Goal: Check status: Check status

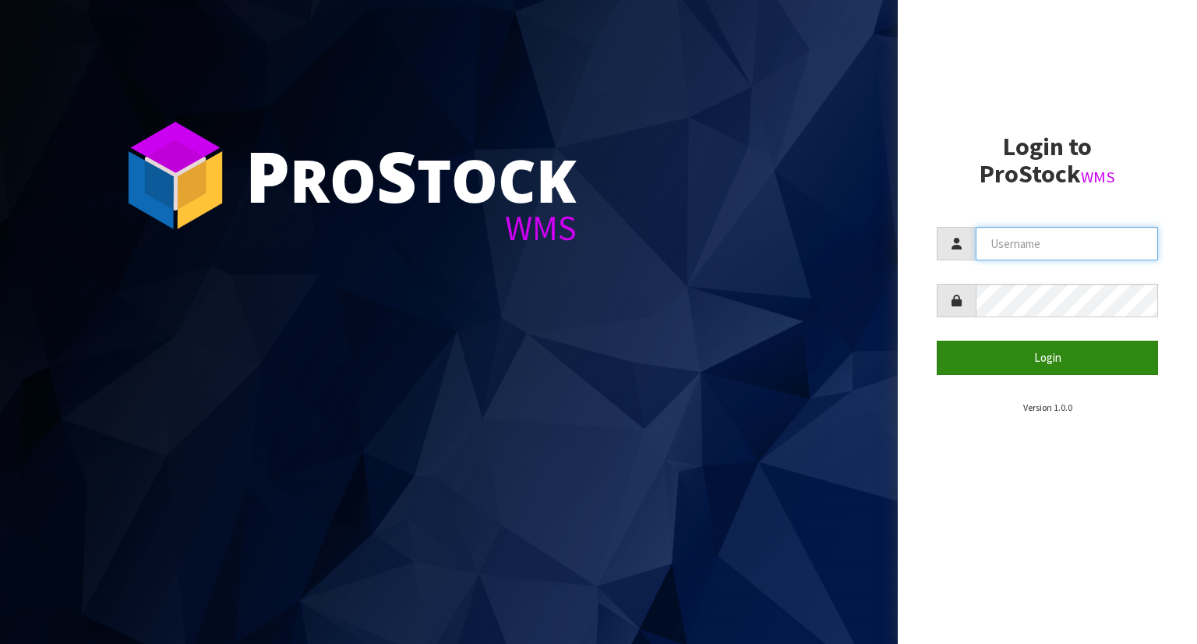
type input "YOURREFORMER"
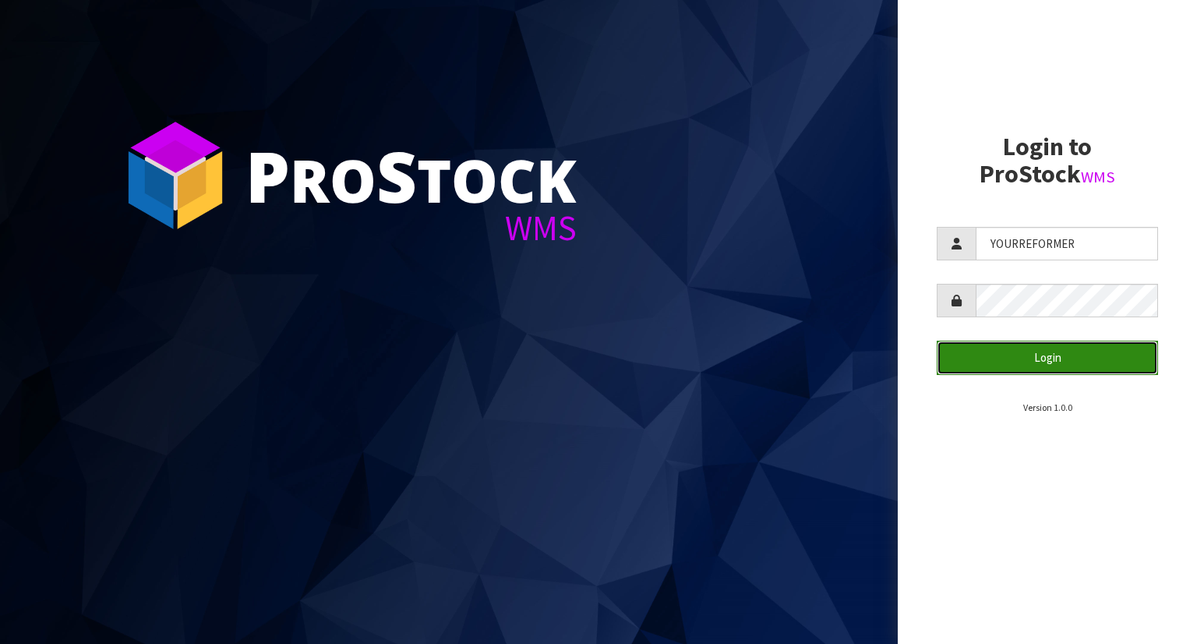
click at [1037, 357] on button "Login" at bounding box center [1047, 357] width 221 height 34
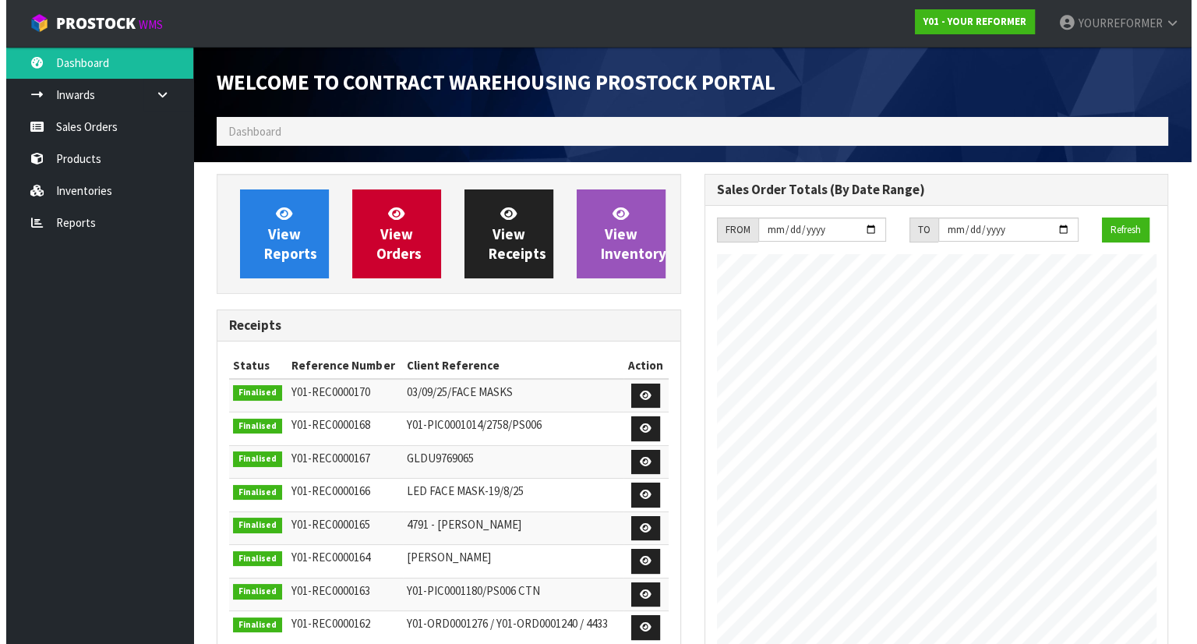
scroll to position [861, 487]
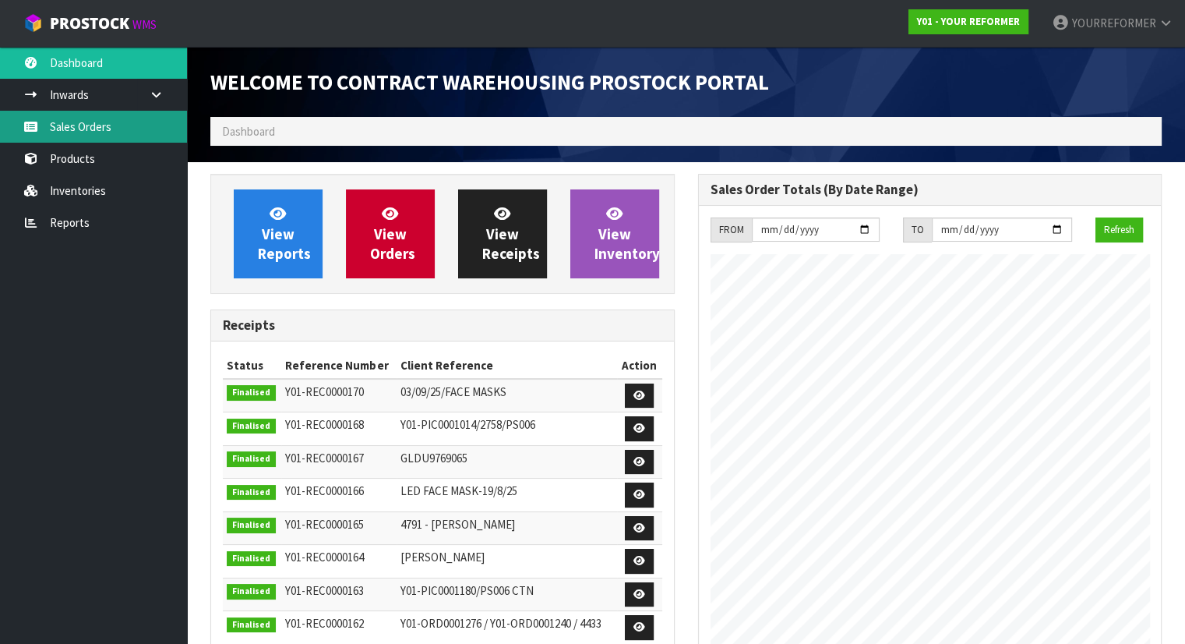
click at [128, 129] on link "Sales Orders" at bounding box center [93, 127] width 187 height 32
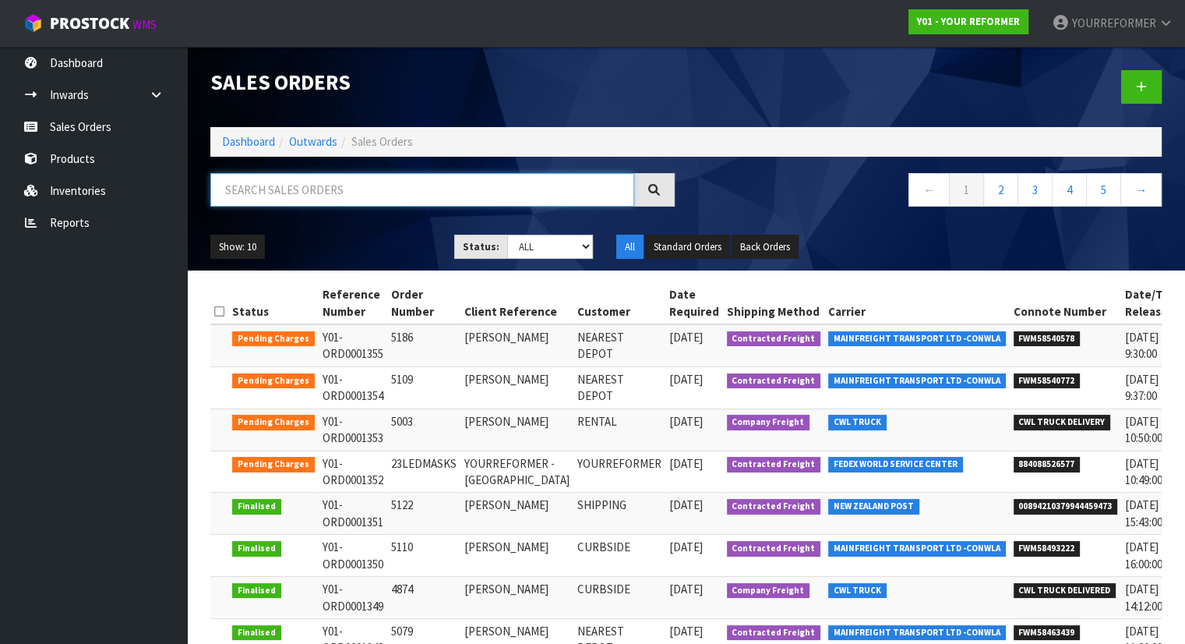
click at [281, 194] on input "text" at bounding box center [422, 190] width 424 height 34
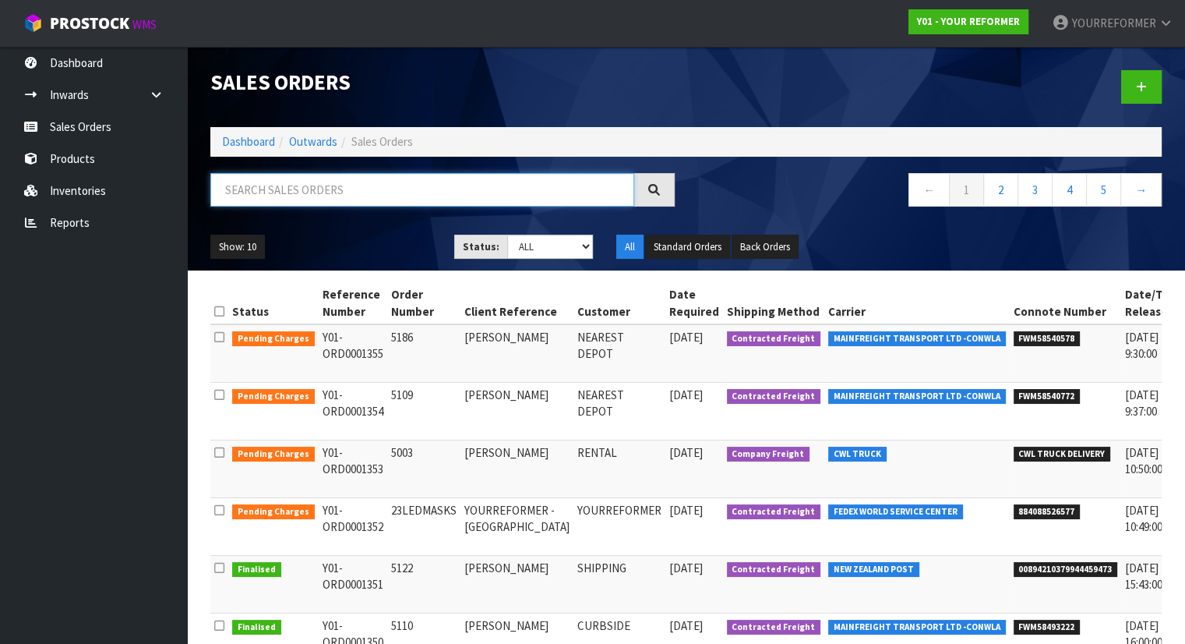
paste input "Y01-ORD0001016"
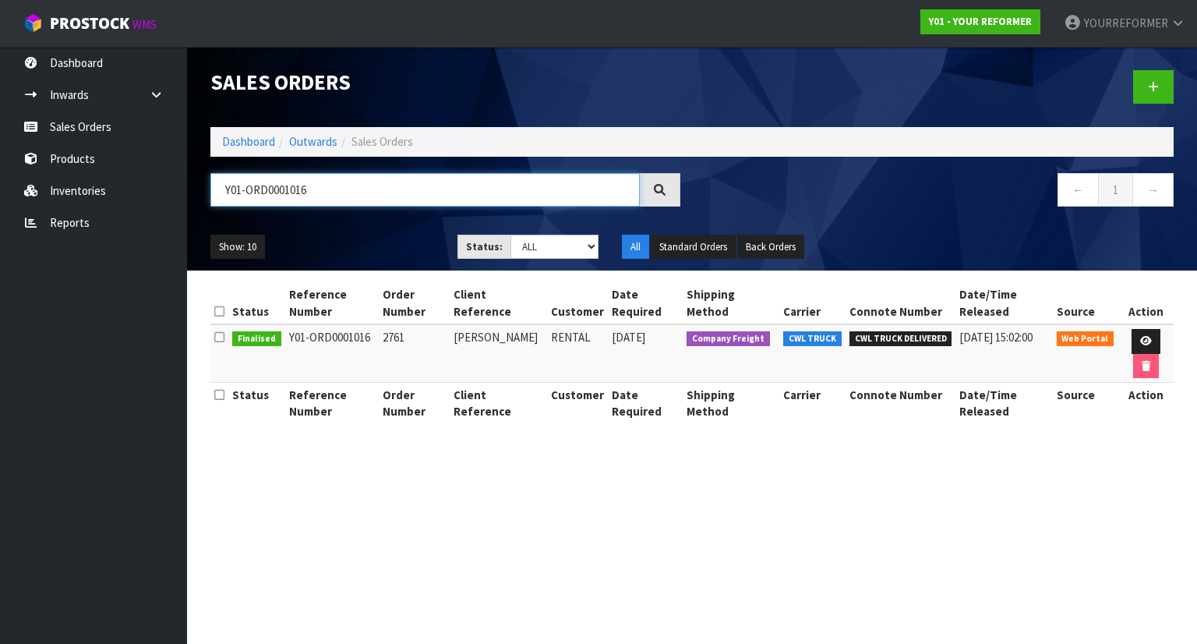
type input "Y01-ORD0001016"
drag, startPoint x: 369, startPoint y: 338, endPoint x: 279, endPoint y: 370, distance: 95.9
click at [287, 341] on td "Y01-ORD0001016" at bounding box center [332, 353] width 94 height 58
copy td "Y01-ORD0001016"
